Goal: Transaction & Acquisition: Purchase product/service

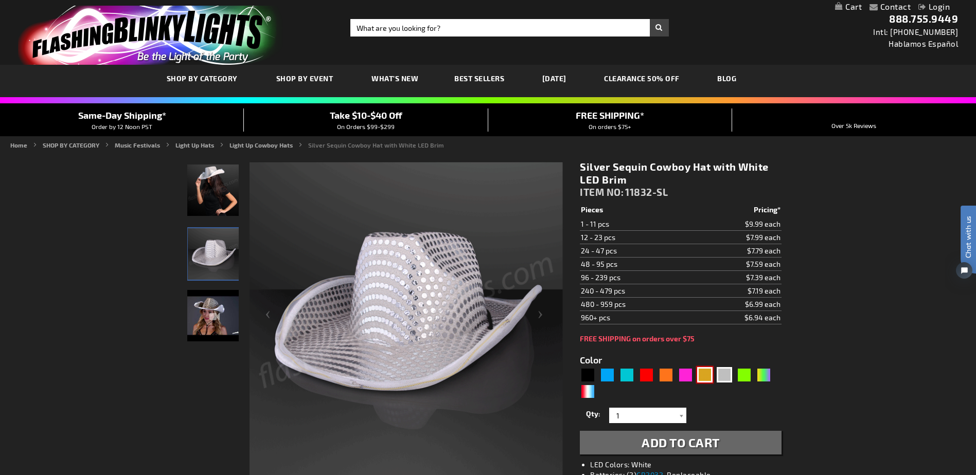
click at [706, 376] on div "Gold" at bounding box center [704, 374] width 15 height 15
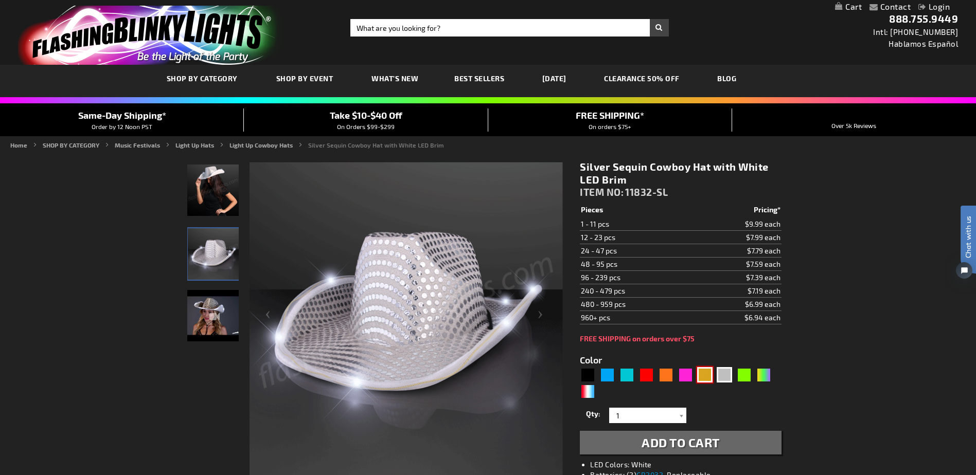
type input "5633"
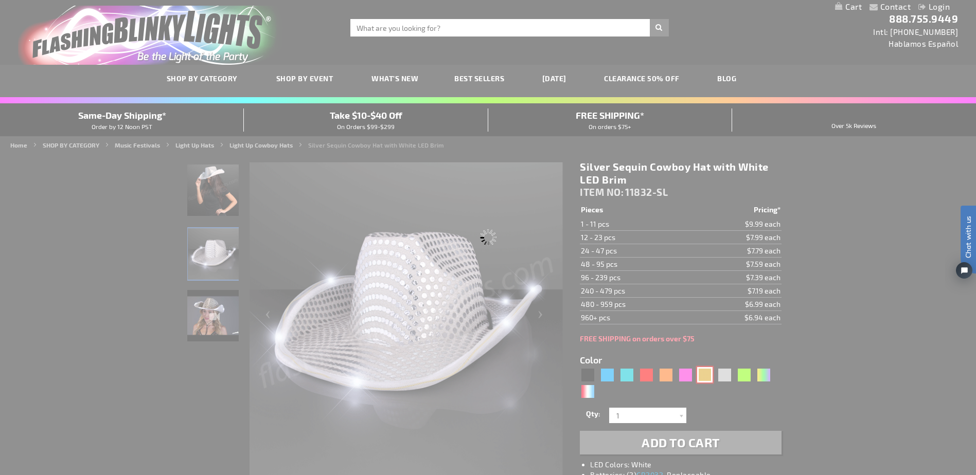
type input "11832-GD"
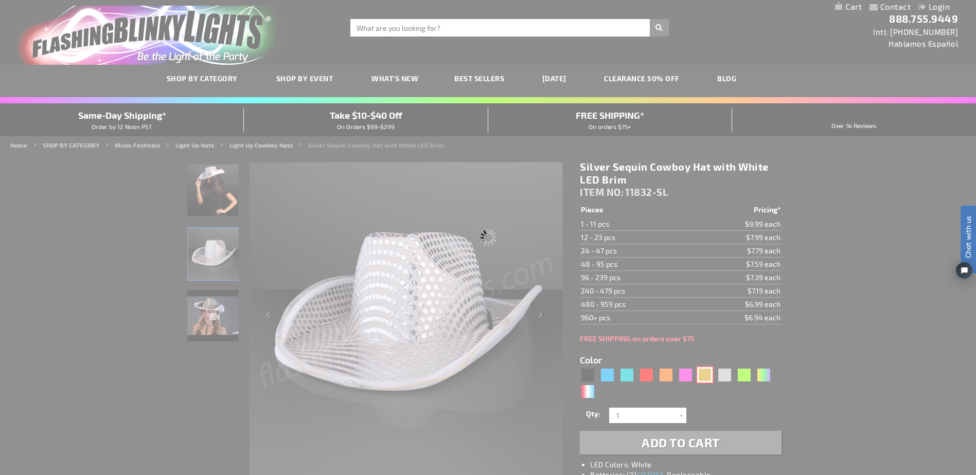
type input "Customize - Shiny Yellow-Gold Cowboy Hat with Light Brim - ITEM NO: 11832-GD"
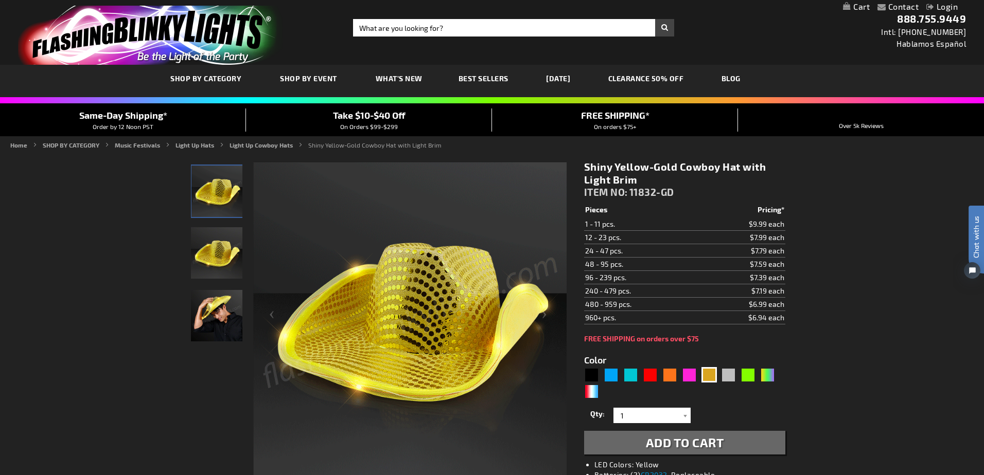
click at [883, 206] on div "Close dialog Get 10% Off Subscribe and save today Unlock Offer Submit" at bounding box center [492, 237] width 984 height 475
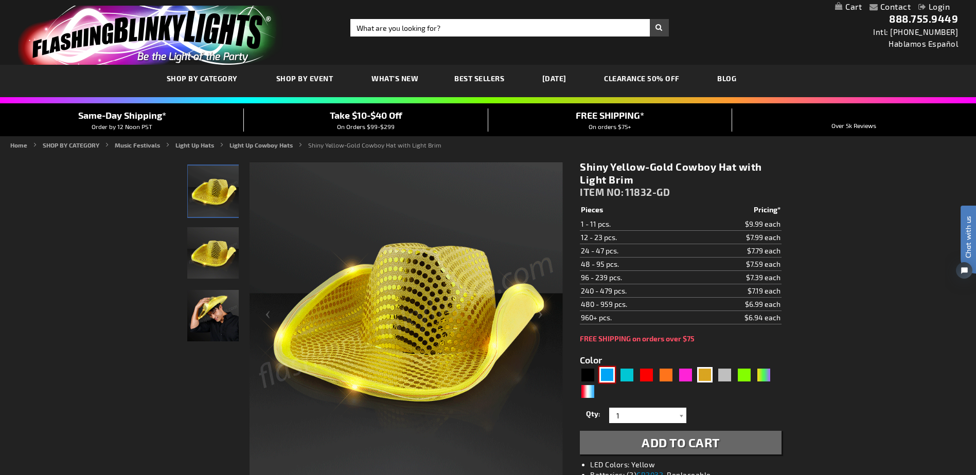
click at [601, 374] on div "Blue" at bounding box center [607, 374] width 15 height 15
type input "5629"
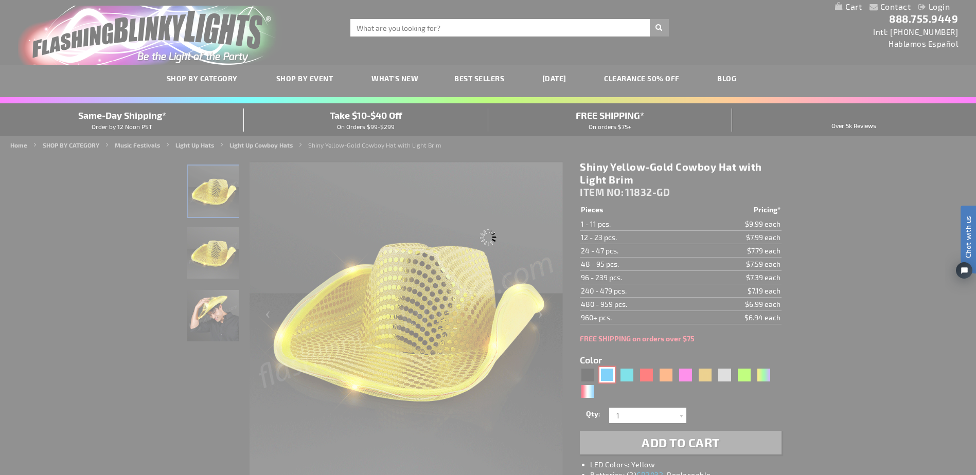
type input "11832-BL"
type input "Customize - Blue Sequin Cowboy Hat with Blue LED Brim - ITEM NO: 11832-BL"
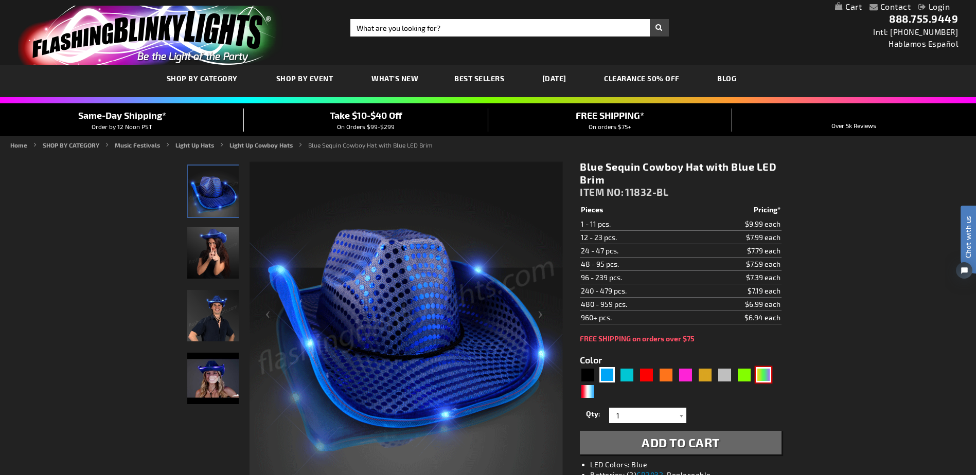
click at [759, 372] on div "PGG" at bounding box center [763, 374] width 15 height 15
type input "5638"
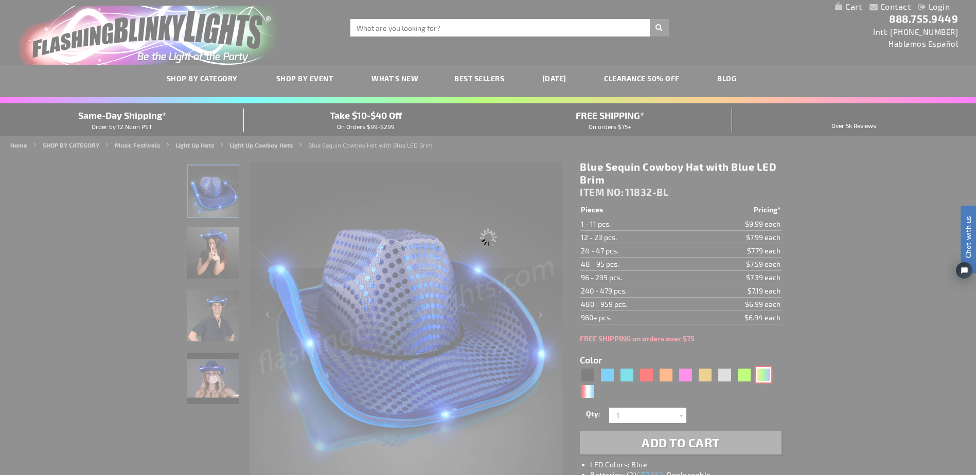
type input "11832-PGG"
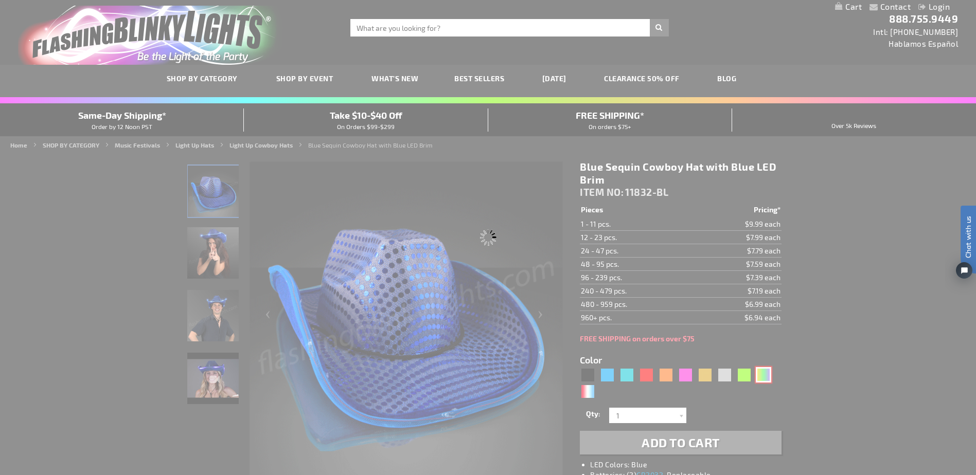
type input "Customize - Light Up Mardi Gras Cowboy Hat - ITEM NO: 11832-PGG"
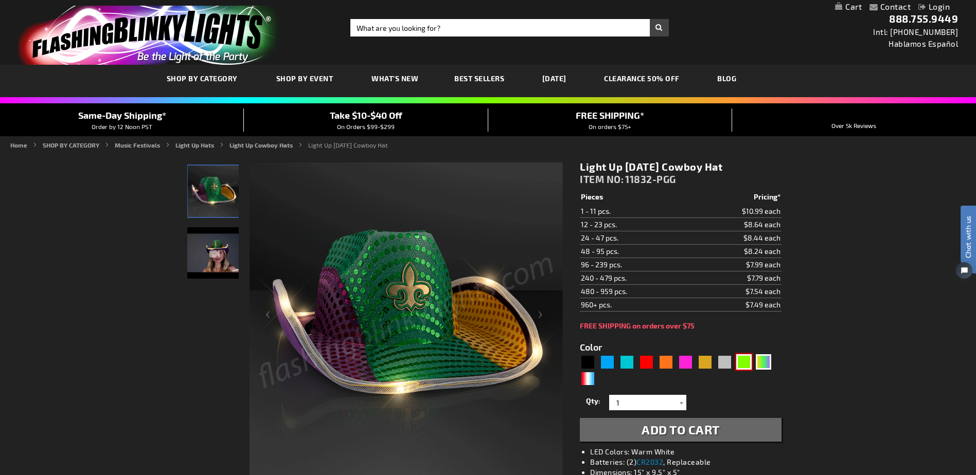
click at [746, 365] on div "Green" at bounding box center [743, 362] width 15 height 15
type input "5648"
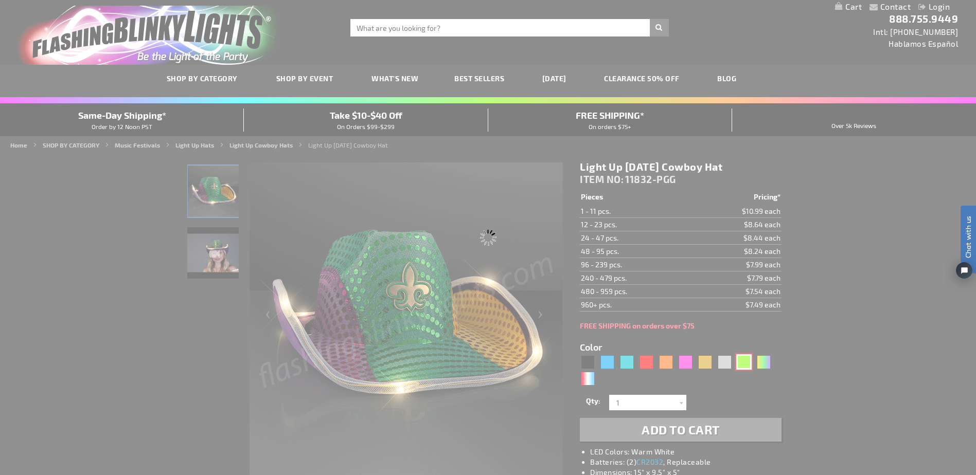
type input "11832-GN"
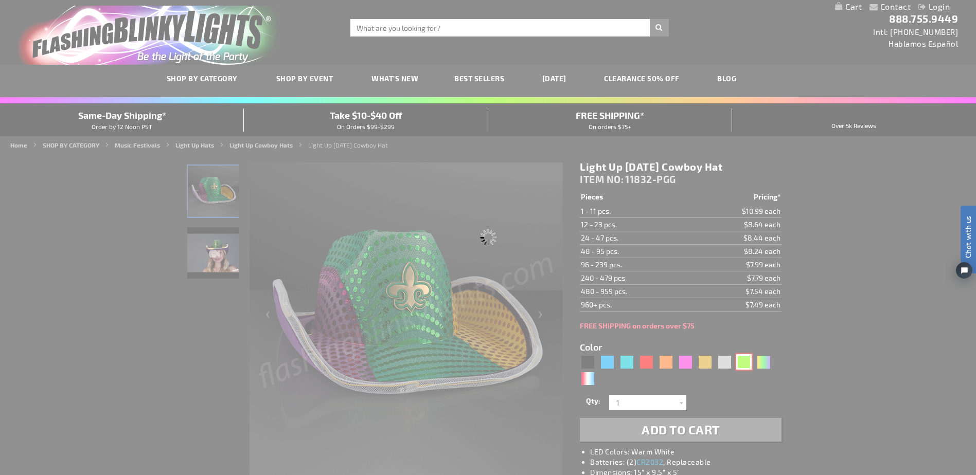
type input "Customize - Green Sequin Cowboy Hat with Jade LED Brim - ITEM NO: 11832-GN"
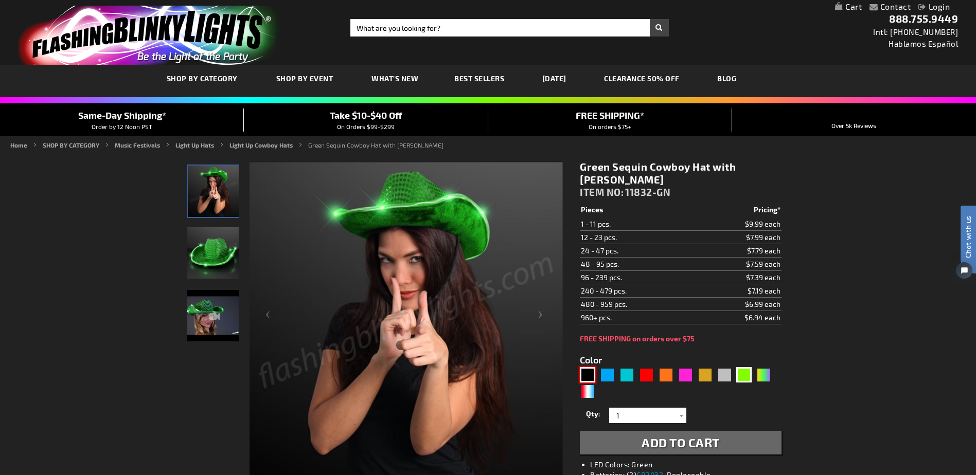
click at [588, 373] on div "Black" at bounding box center [587, 374] width 15 height 15
type input "5631"
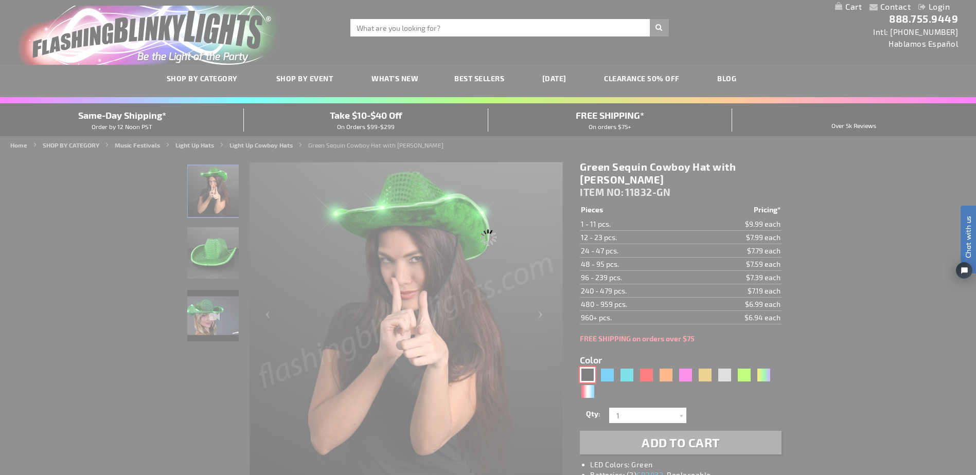
type input "11832-BK"
type input "Customize - Black Sequin Cowboy Hat White LED Light Up Brim - ITEM NO: 11832-BK"
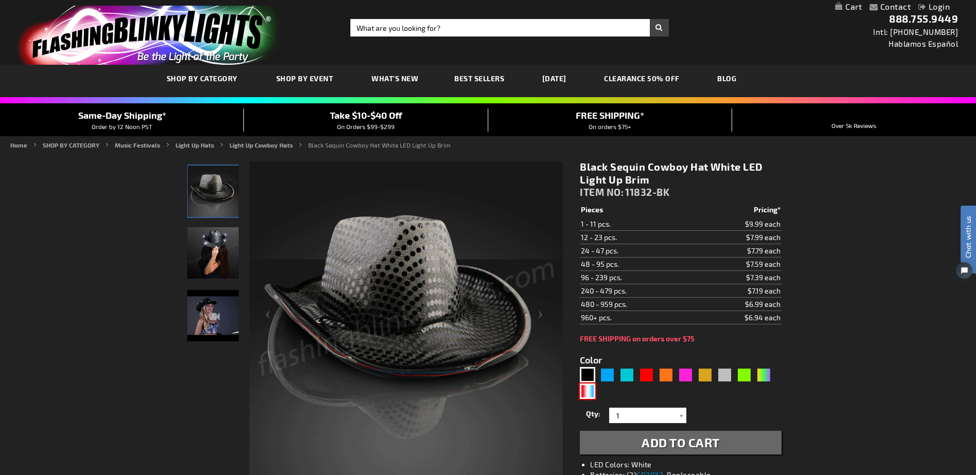
click at [585, 388] on div "RWB" at bounding box center [587, 391] width 15 height 15
type input "5643"
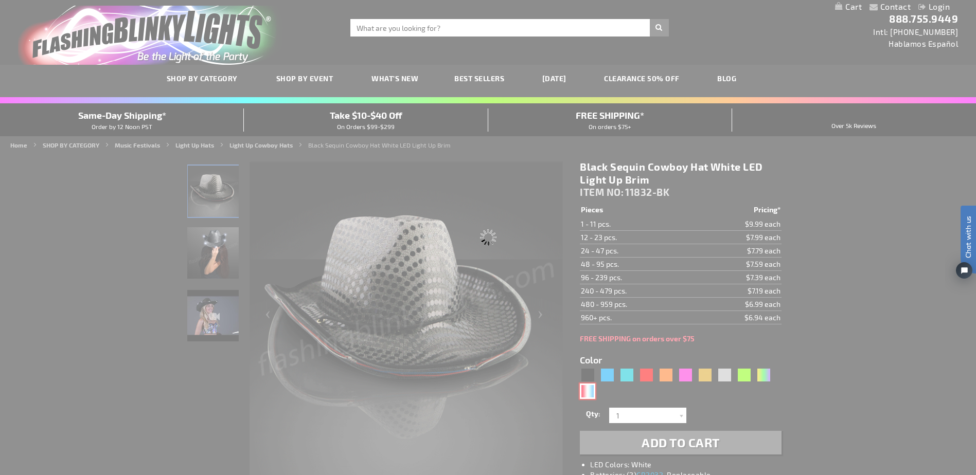
type input "11832-RWB"
type input "Customize - Red White &amp; Blue Cowboy Hat, White Light Up Brim - ITEM NO: 118…"
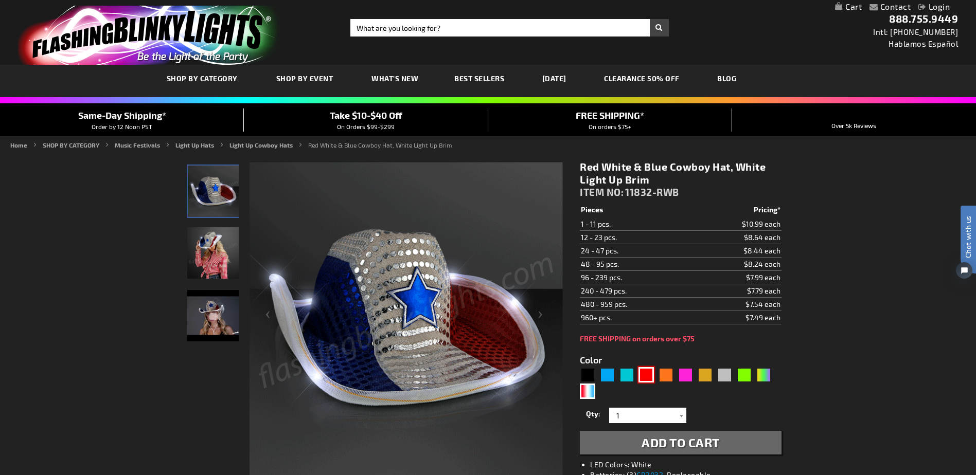
click at [649, 373] on div "Red" at bounding box center [646, 374] width 15 height 15
type input "5641"
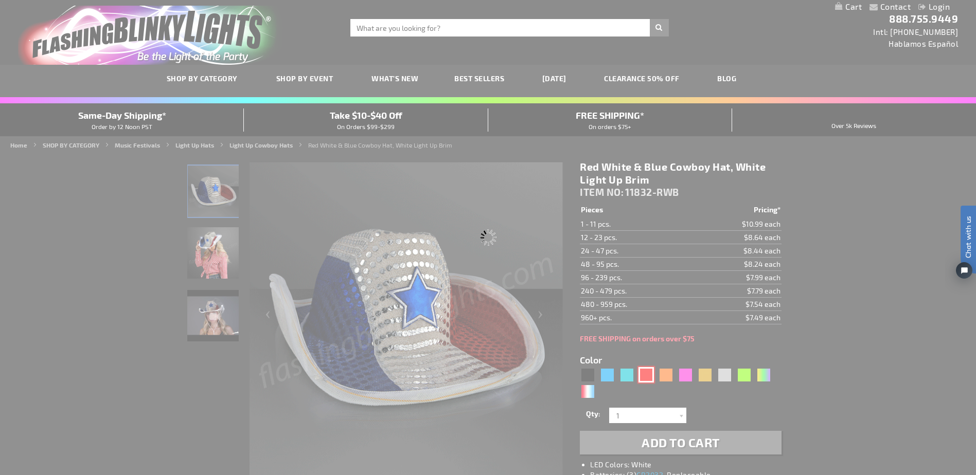
type input "11832-RD"
type input "Customize - Red Sequin Cowboy Hat with Red LED Brim - ITEM NO: 11832-RD"
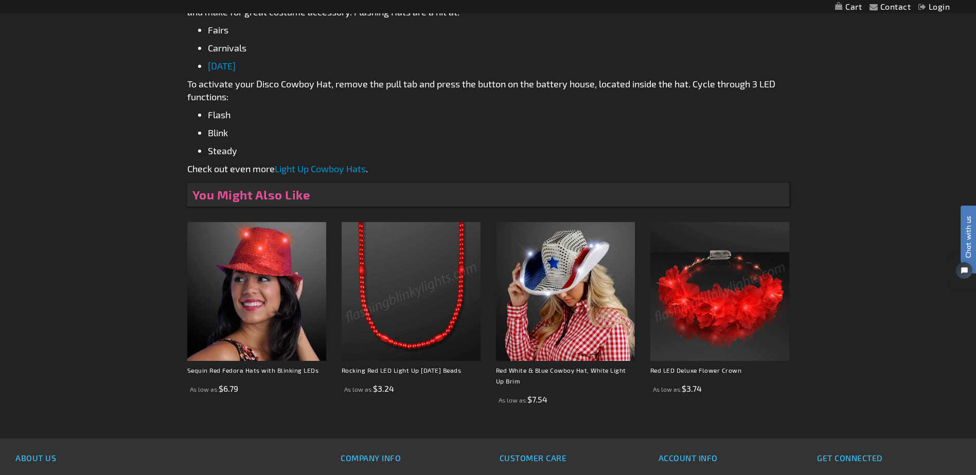
scroll to position [669, 0]
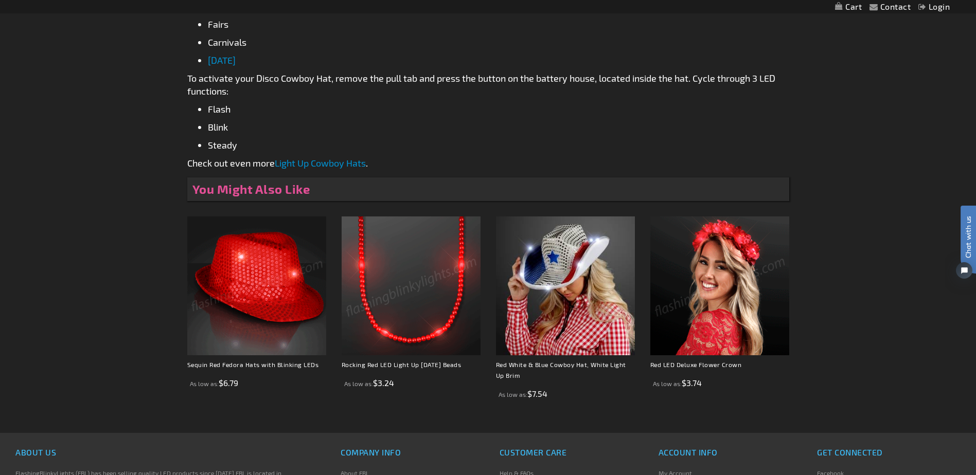
click at [265, 324] on img at bounding box center [256, 286] width 139 height 139
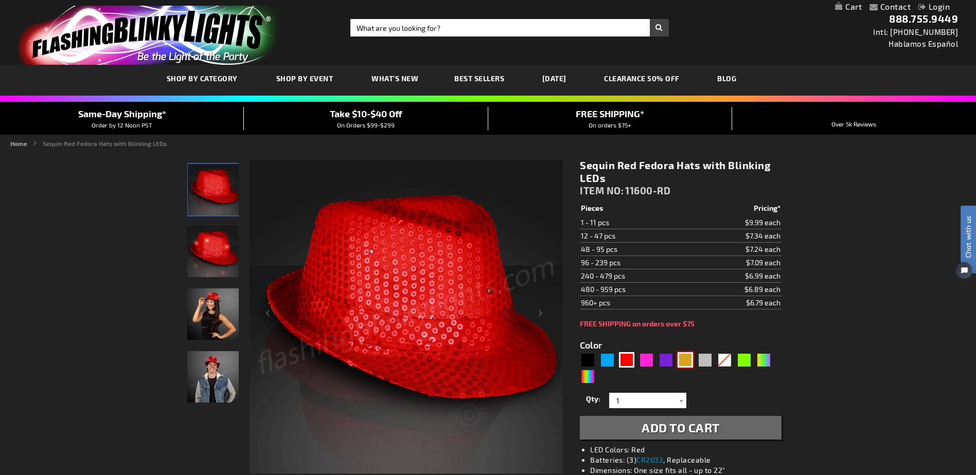
click at [687, 364] on div "Gold" at bounding box center [685, 359] width 15 height 15
type input "5633"
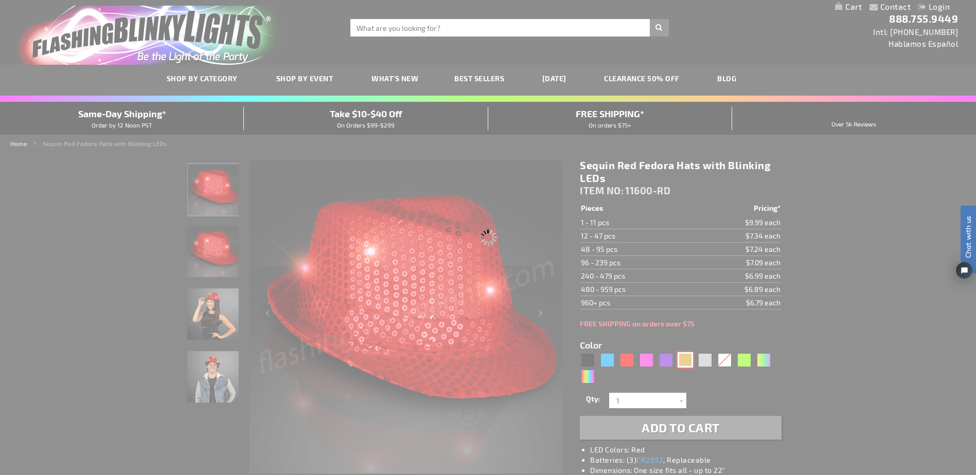
type input "11600-GD"
type input "Customize - Shiny Gold Fedora Hats with Blinking LEDs - ITEM NO: 11600-GD"
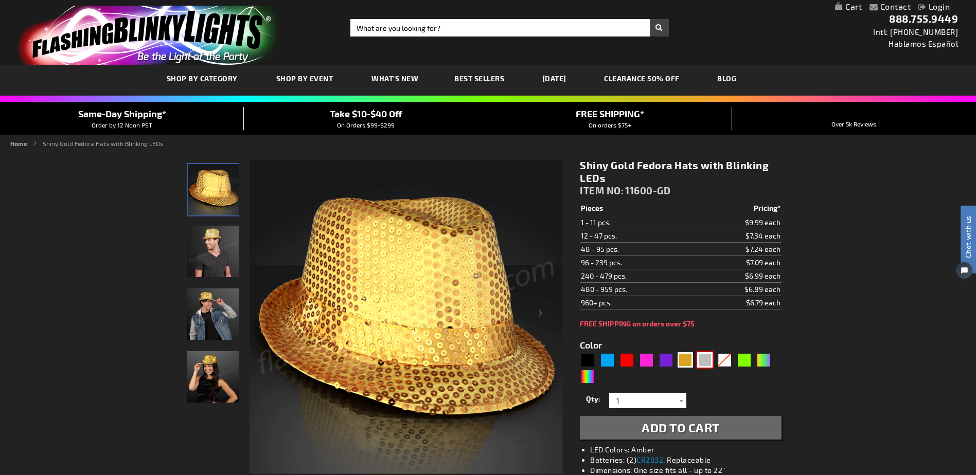
click at [701, 361] on div "Silver" at bounding box center [704, 359] width 15 height 15
type input "5644"
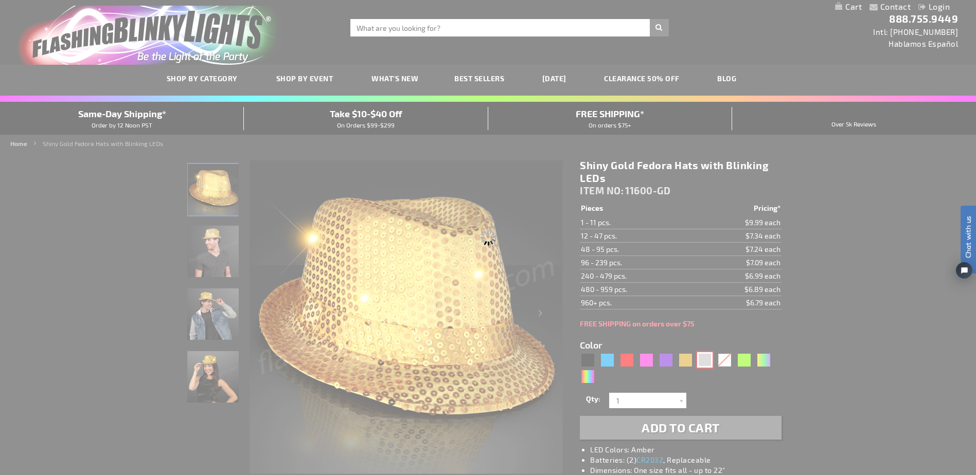
type input "11600-SL"
type input "Customize - Shiny Silver Fedora Hats with Flashing Lights - ITEM NO: 11600-SL"
